Goal: Information Seeking & Learning: Learn about a topic

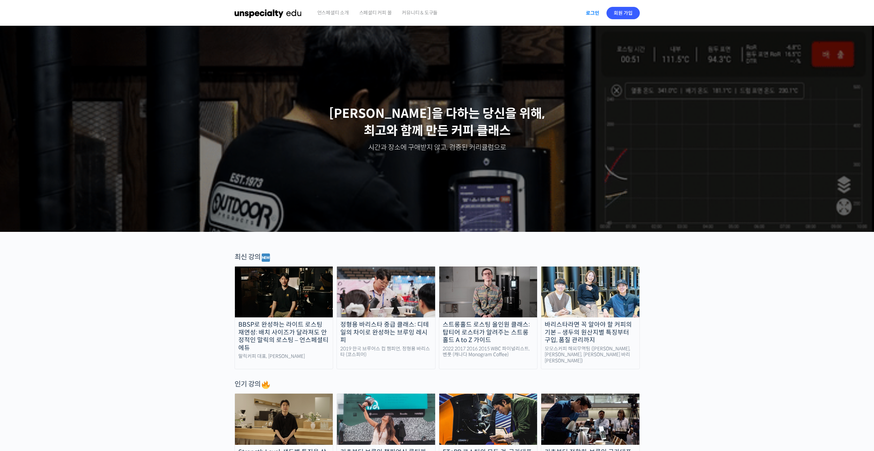
click at [588, 13] on link "로그인" at bounding box center [592, 13] width 22 height 16
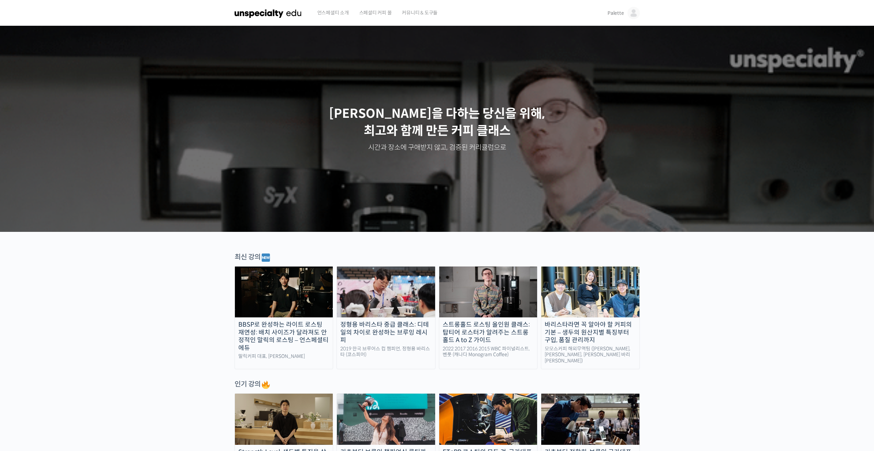
click at [607, 12] on div "Palette Palette @drinkpalet1663424140 내가 등록한 강의 나의 자격증 수강생 그룹 내가 참여한 게시글 내 계정 로…" at bounding box center [621, 13] width 35 height 26
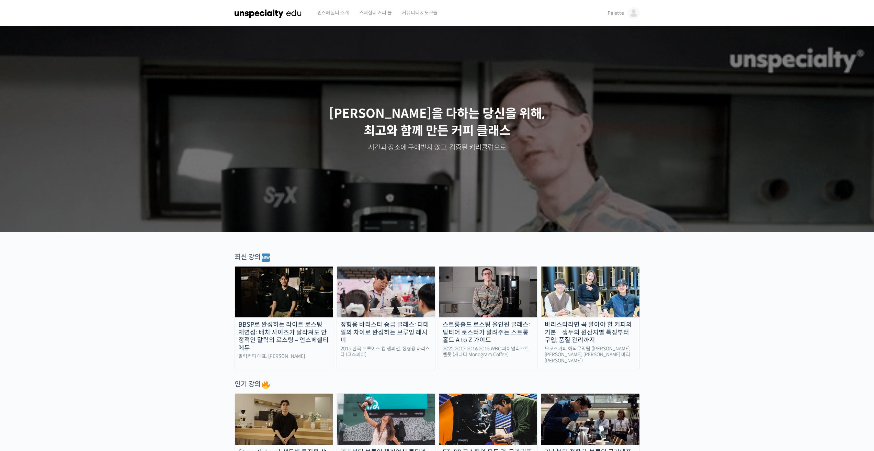
click at [618, 13] on span "Palette" at bounding box center [615, 13] width 16 height 6
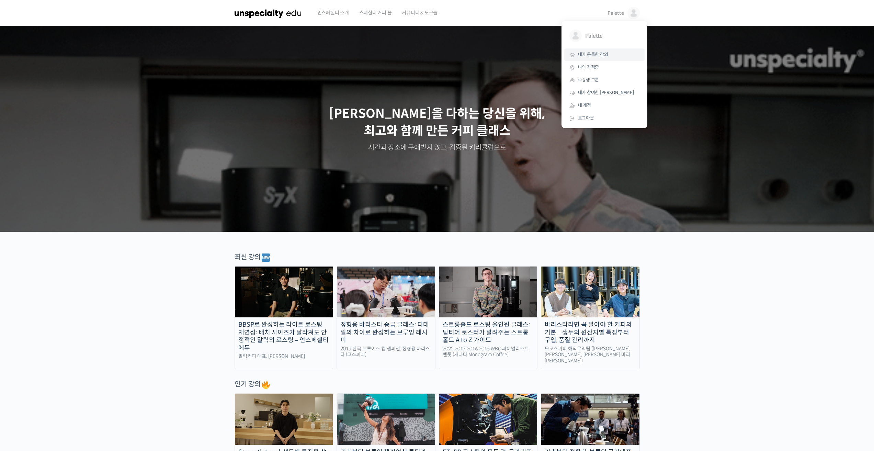
click at [586, 57] on span "내가 등록한 강의" at bounding box center [593, 54] width 30 height 6
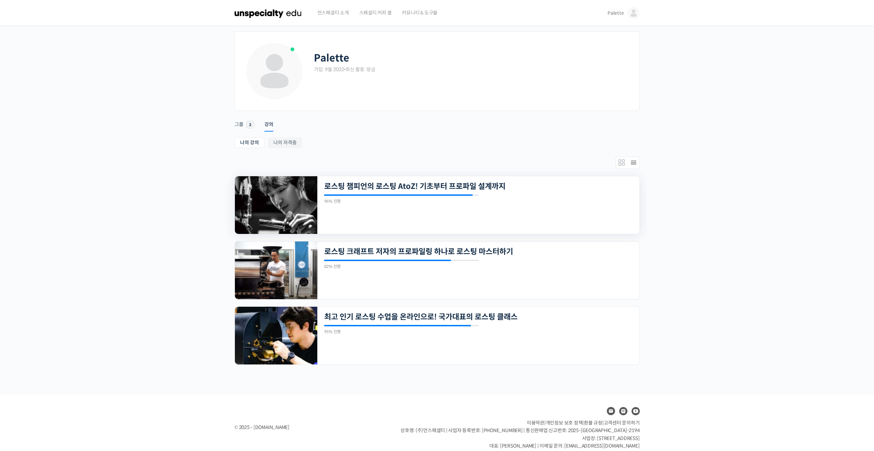
click at [298, 207] on img at bounding box center [276, 205] width 82 height 58
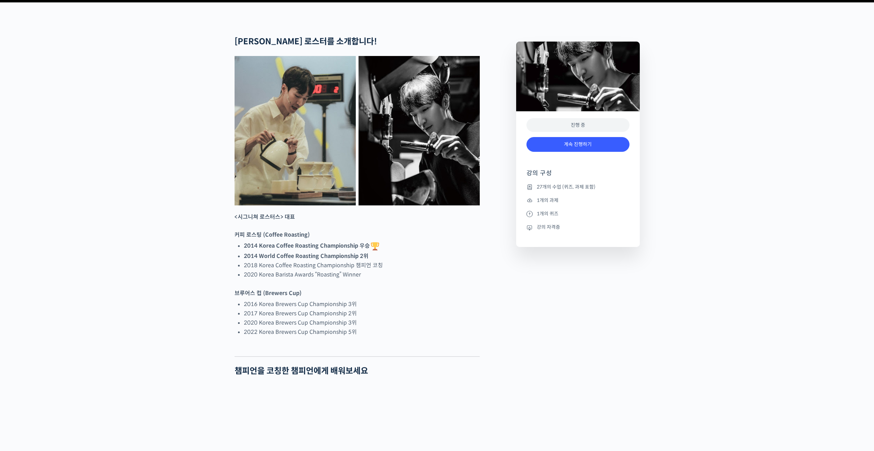
scroll to position [240, 0]
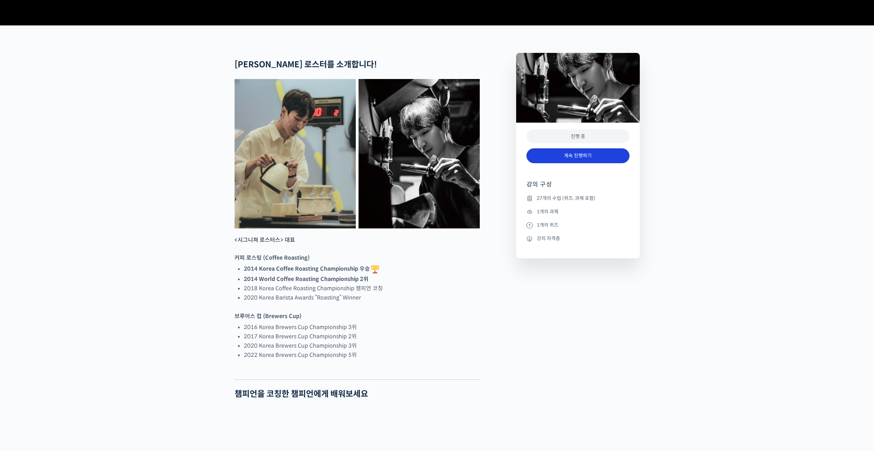
click at [599, 163] on link "계속 진행하기" at bounding box center [577, 155] width 103 height 15
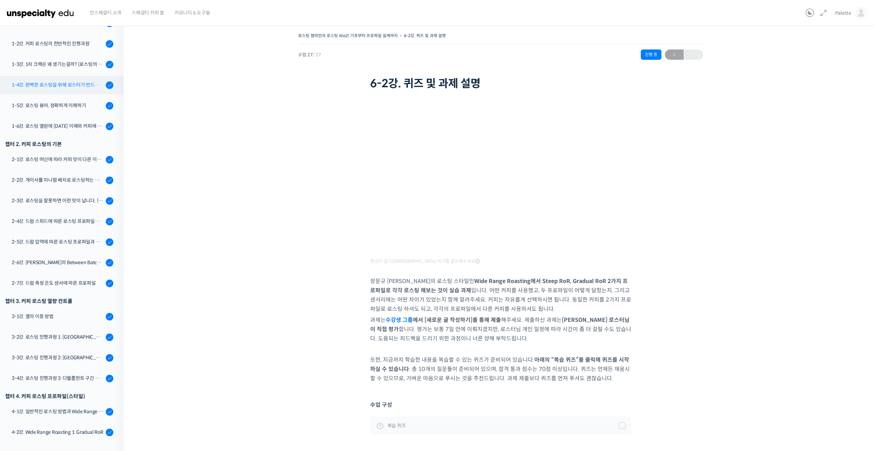
scroll to position [115, 0]
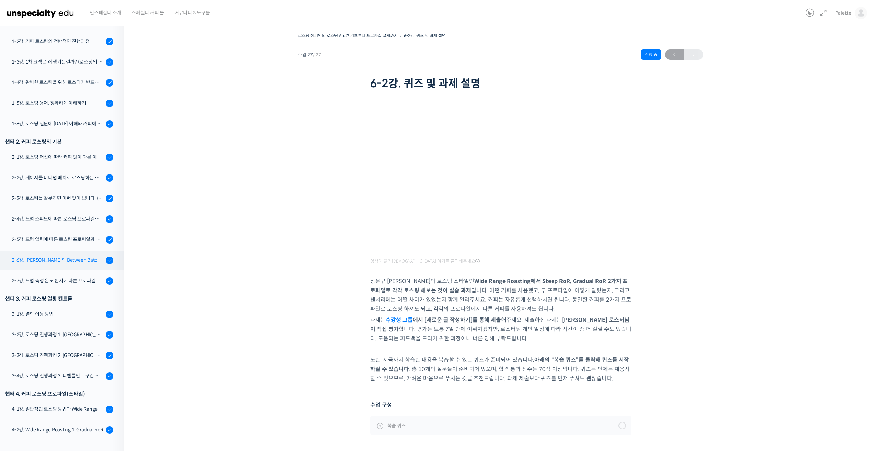
click at [70, 265] on link "2-6강. [PERSON_NAME]의 Between Batch Protocol" at bounding box center [60, 260] width 127 height 19
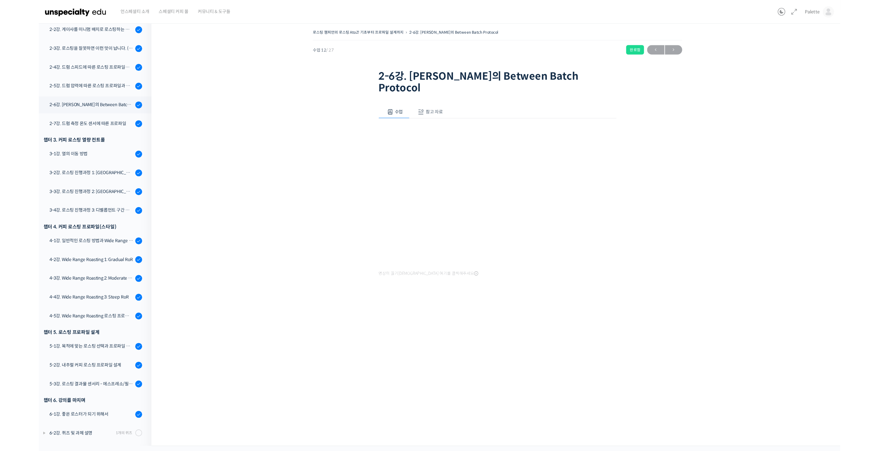
scroll to position [260, 0]
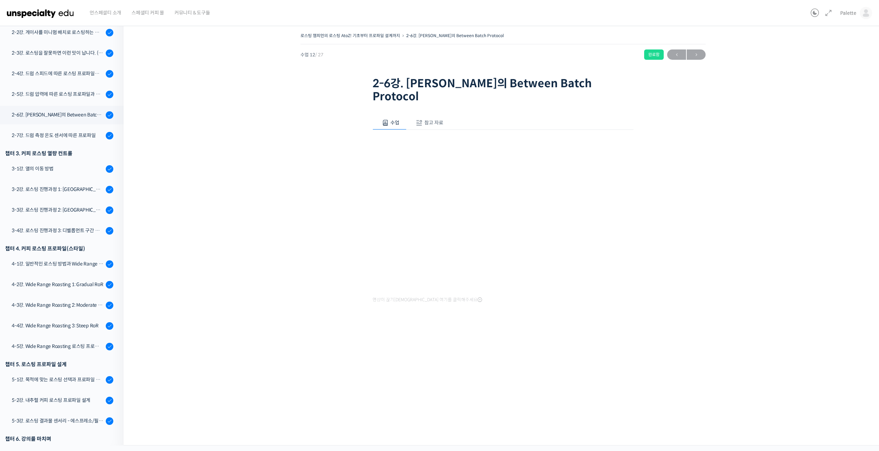
click at [305, 189] on div "로스팅 챔피언의 로스팅 AtoZ! 기초부터 프로파일 설계까지 2-6강. [PERSON_NAME]의 Between Batch Protocol 완…" at bounding box center [503, 183] width 690 height 305
